Goal: Navigation & Orientation: Find specific page/section

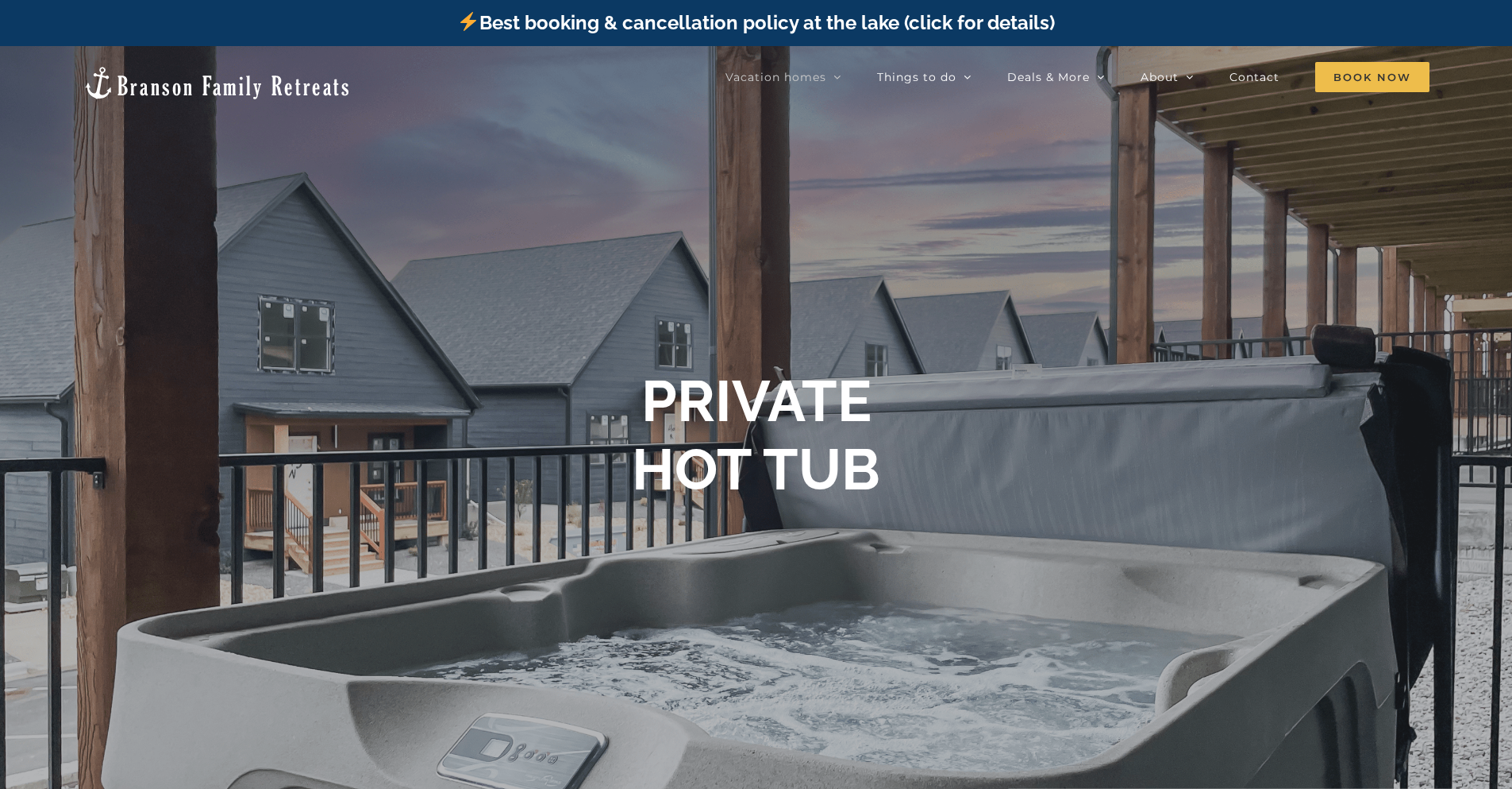
click at [955, 19] on link "Best booking & cancellation policy at the lake (click for details)" at bounding box center [756, 22] width 597 height 23
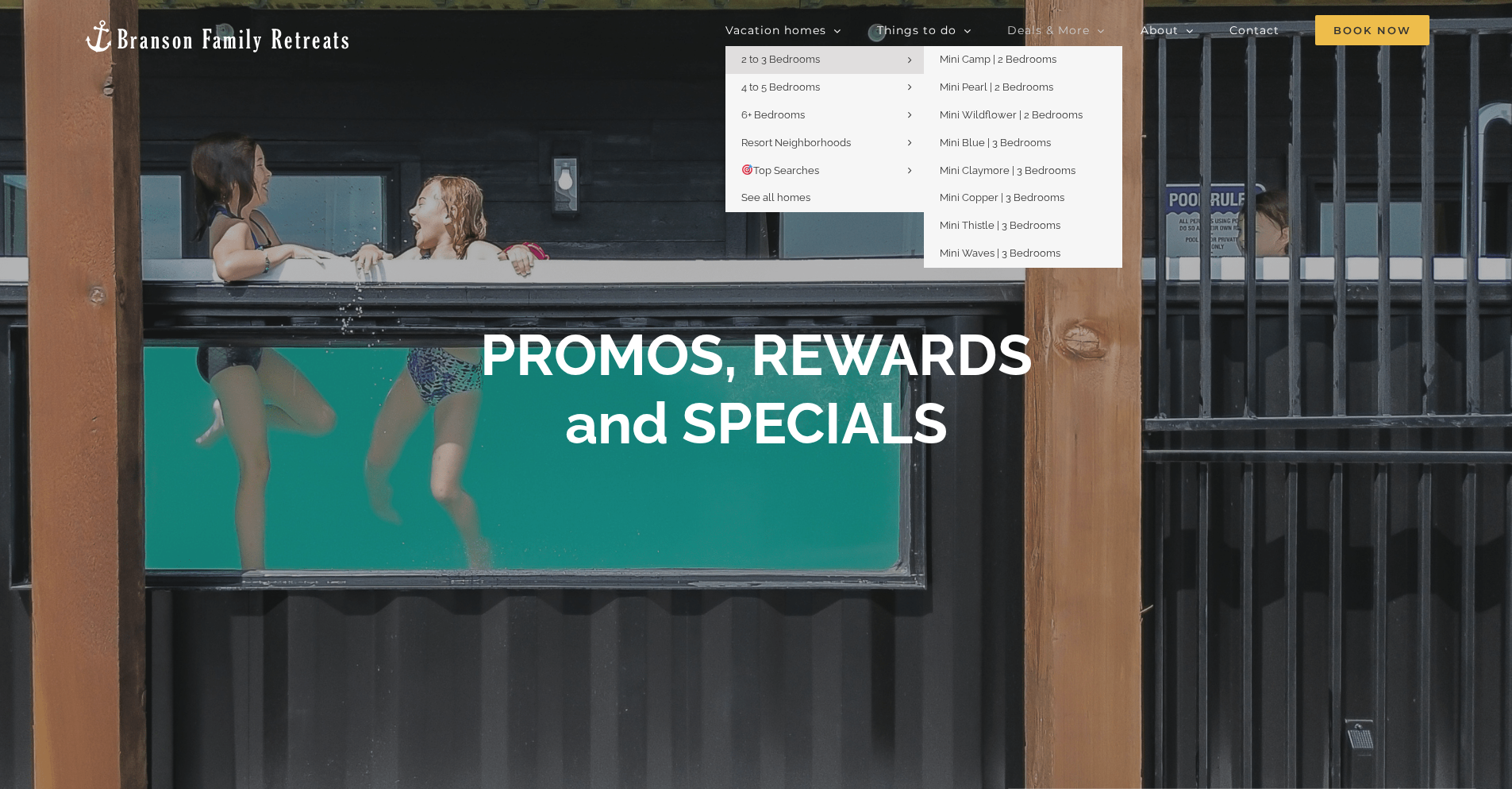
click at [830, 50] on link "2 to 3 Bedrooms" at bounding box center [824, 59] width 199 height 28
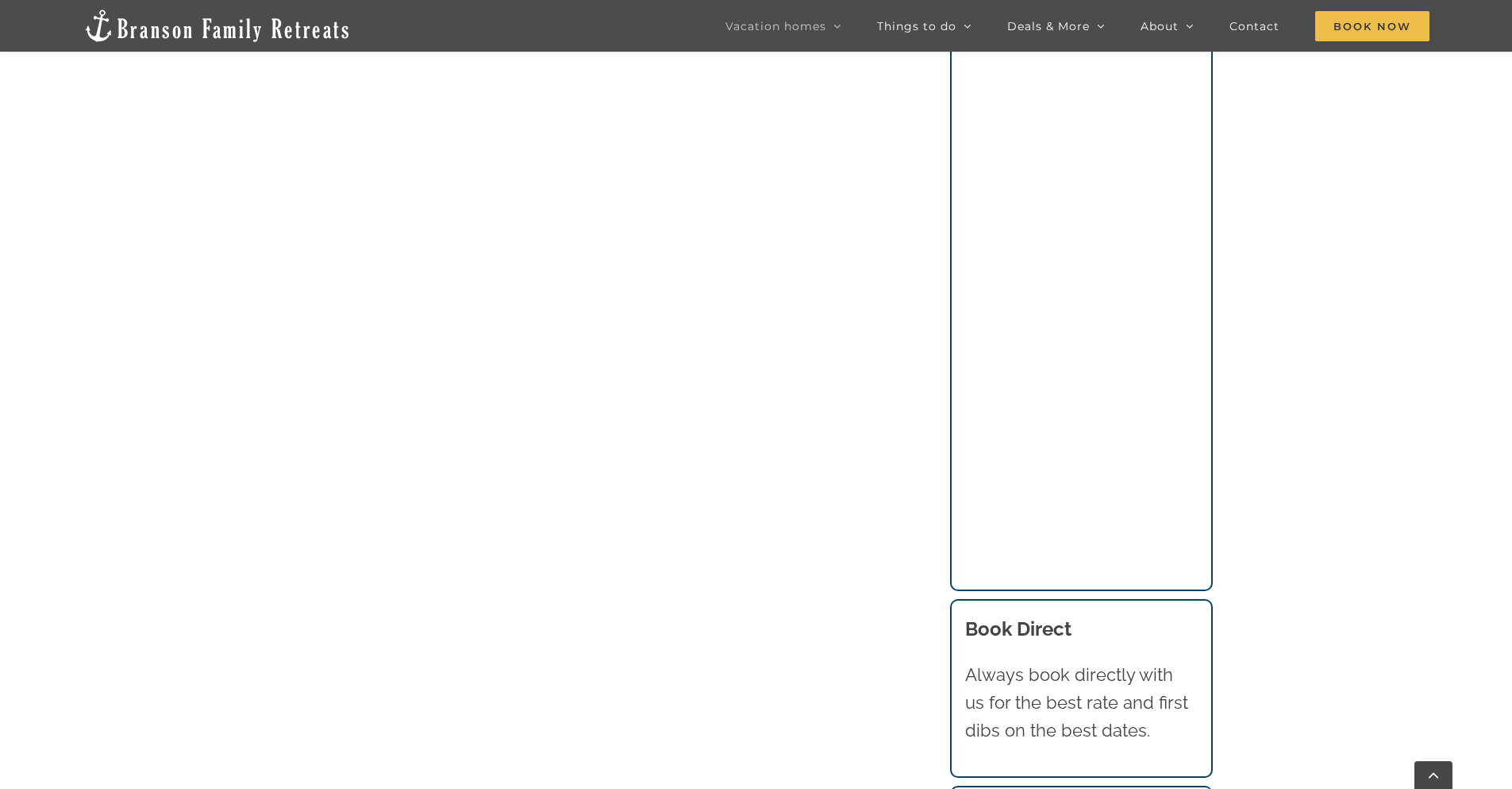
scroll to position [1510, 0]
